Goal: Task Accomplishment & Management: Manage account settings

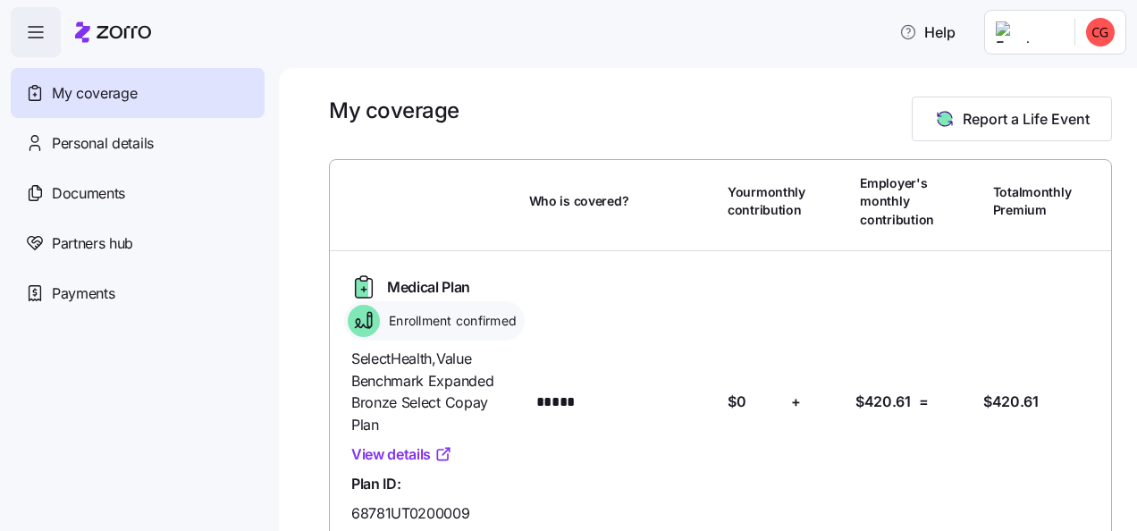
click at [19, 42] on span "button" at bounding box center [36, 32] width 48 height 48
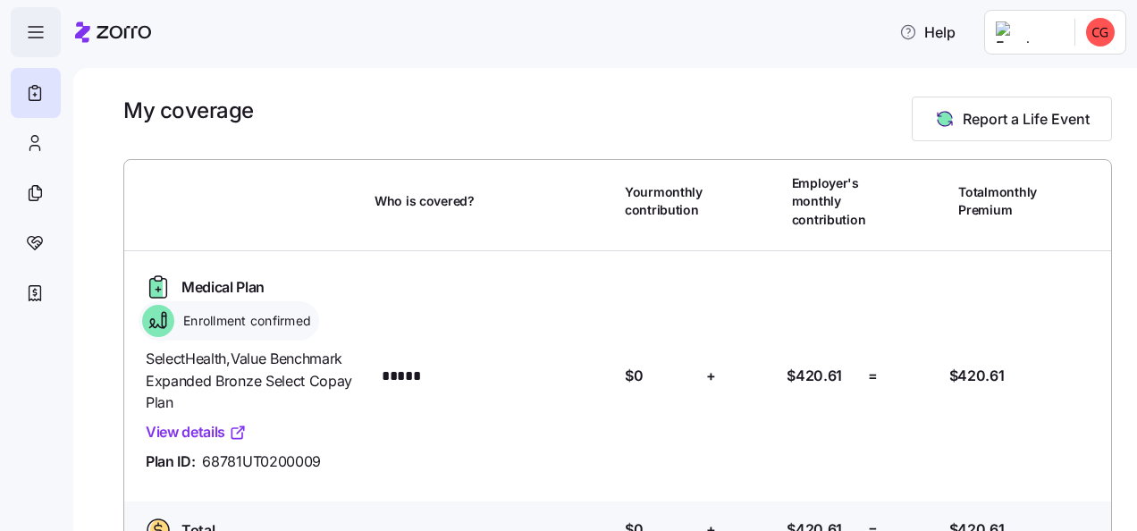
click at [21, 42] on span "button" at bounding box center [36, 32] width 48 height 48
